Goal: Check status: Check status

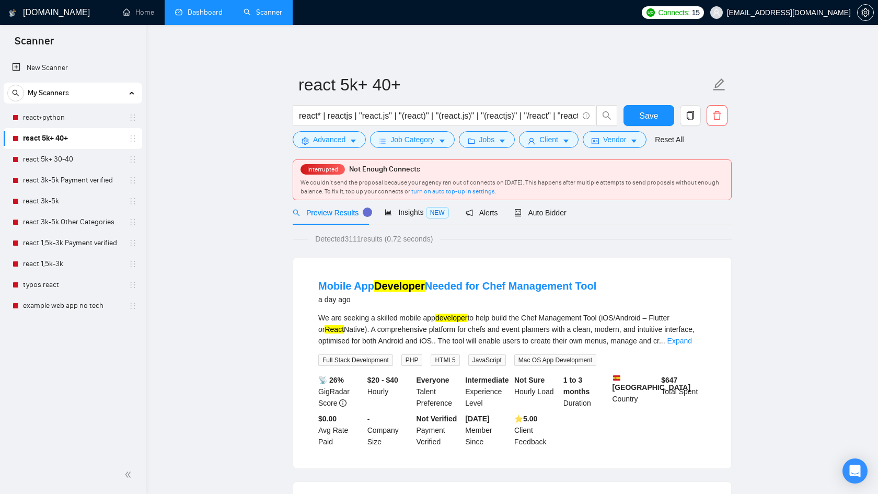
click at [207, 17] on link "Dashboard" at bounding box center [199, 12] width 48 height 9
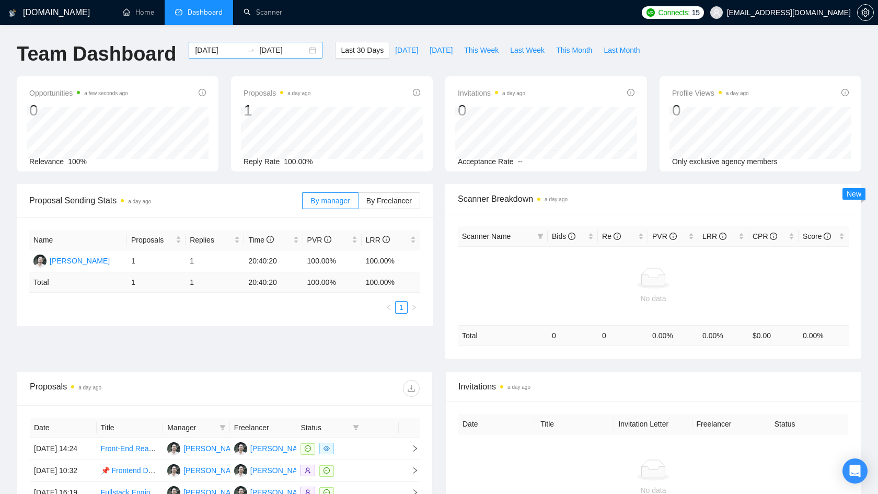
click at [301, 49] on div "[DATE] [DATE]" at bounding box center [256, 50] width 134 height 17
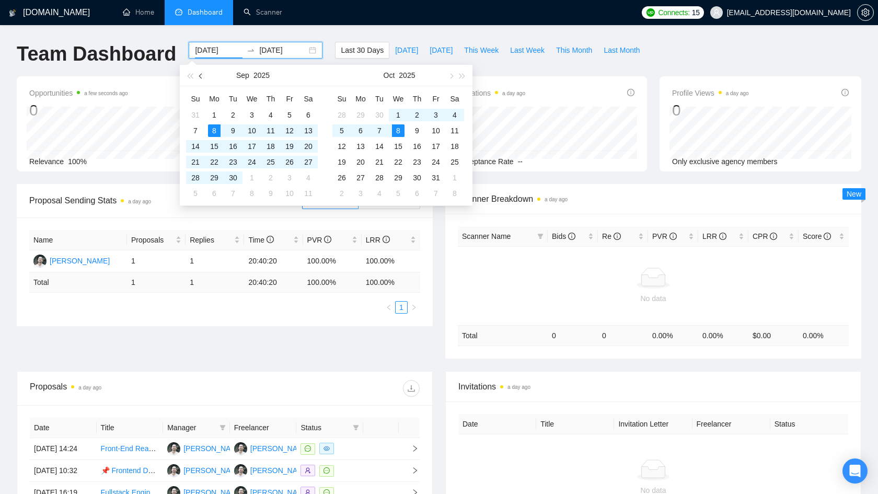
click at [197, 76] on button "button" at bounding box center [200, 75] width 11 height 21
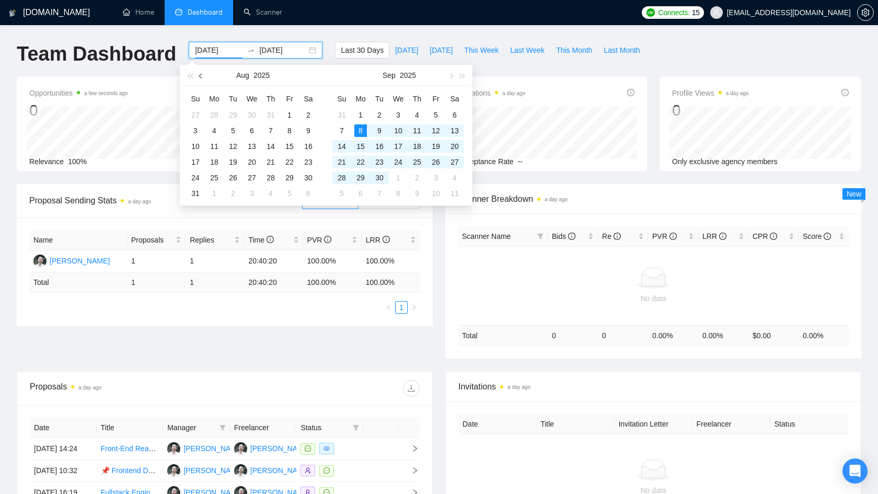
click at [197, 76] on button "button" at bounding box center [200, 75] width 11 height 21
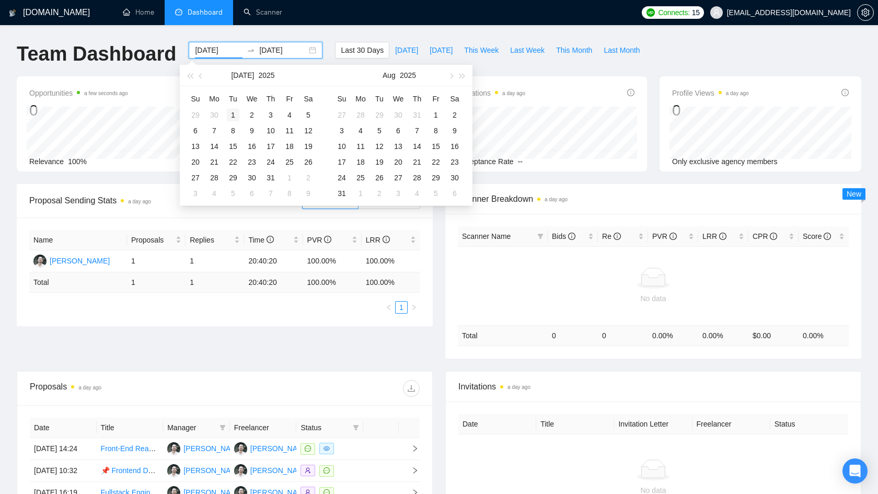
type input "[DATE]"
click at [232, 113] on div "1" at bounding box center [233, 115] width 13 height 13
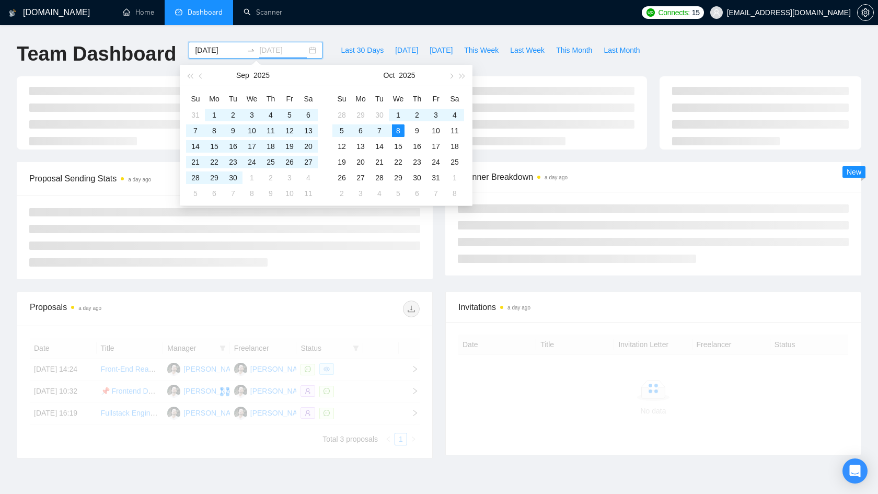
type input "[DATE]"
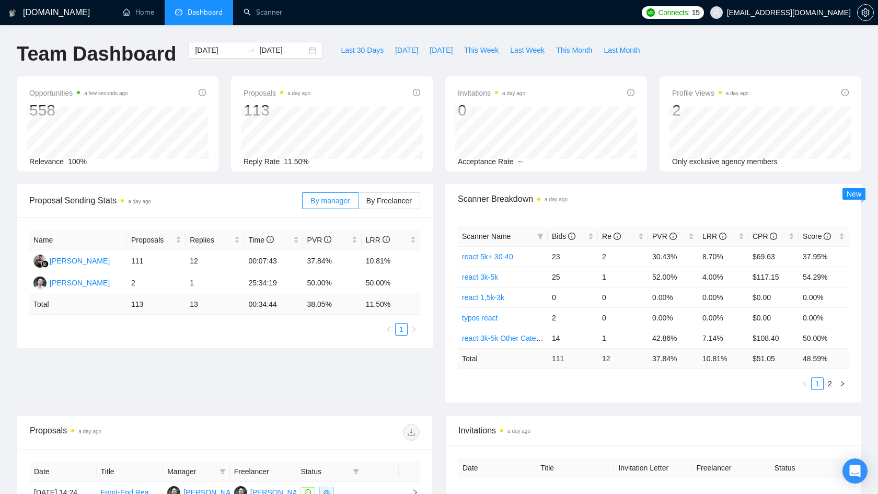
click at [155, 182] on div "Opportunities a few seconds ago 558 Relevance 100% Proposals a day ago 113 Repl…" at bounding box center [438, 130] width 857 height 108
click at [311, 382] on div "Proposal Sending Stats a day ago By manager By Freelancer Name Proposals Replie…" at bounding box center [438, 299] width 857 height 231
